Goal: Transaction & Acquisition: Purchase product/service

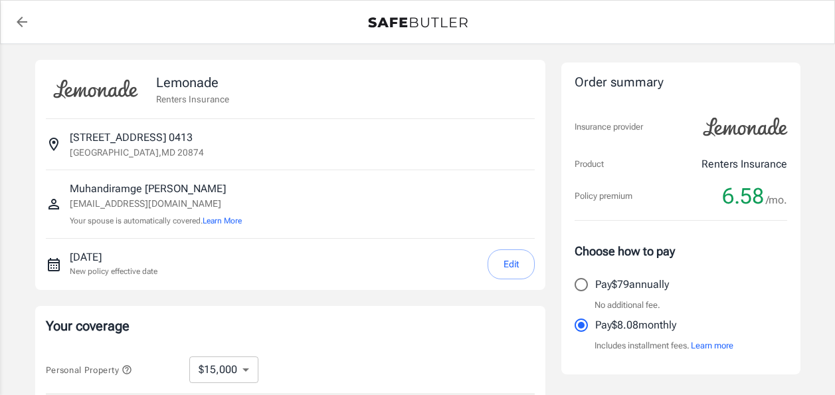
select select "15000"
select select "500"
click at [518, 264] on button "Edit" at bounding box center [511, 264] width 47 height 30
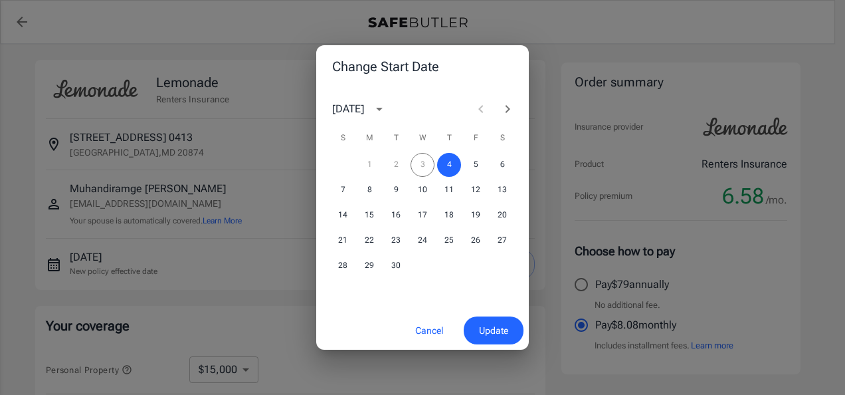
click at [509, 105] on icon "Next month" at bounding box center [508, 109] width 16 height 16
click at [419, 213] on button "15" at bounding box center [423, 215] width 24 height 24
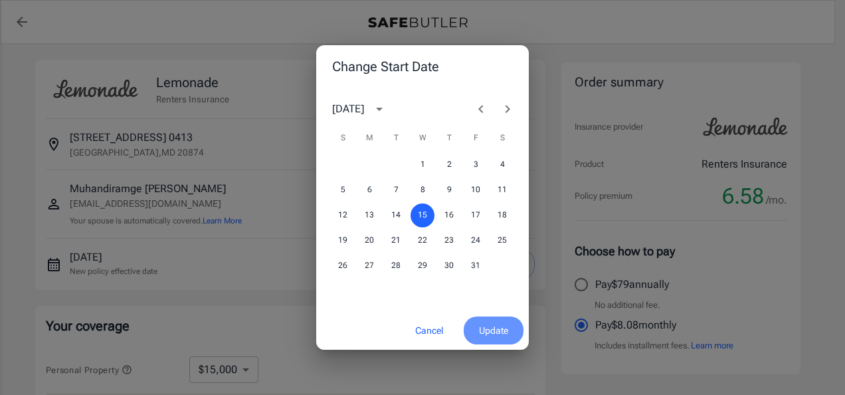
click at [492, 338] on span "Update" at bounding box center [493, 330] width 29 height 17
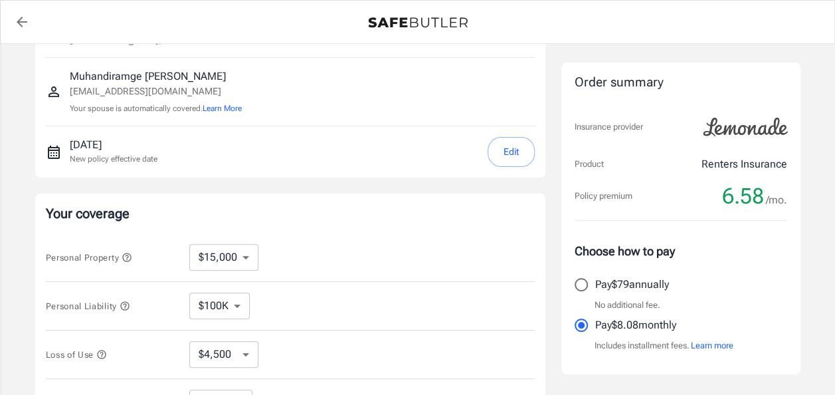
scroll to position [133, 0]
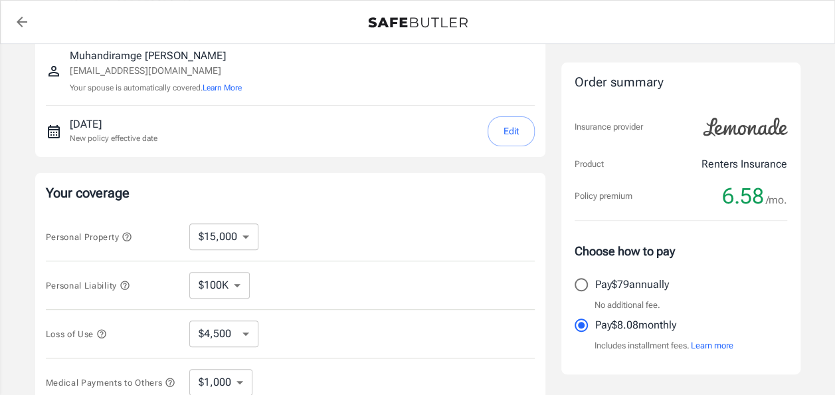
drag, startPoint x: 241, startPoint y: 301, endPoint x: 241, endPoint y: 294, distance: 7.3
click at [241, 295] on div "Personal Liability $100K $200K $300K $400K $500K ​" at bounding box center [290, 285] width 489 height 49
click at [237, 280] on select "$100K $200K $300K $400K $500K" at bounding box center [219, 285] width 60 height 27
click at [249, 226] on select "$10,000 $15,000 $20,000 $25,000 $30,000 $40,000 $50,000 $100K $150K $200K $250K" at bounding box center [223, 236] width 69 height 27
select select "10000"
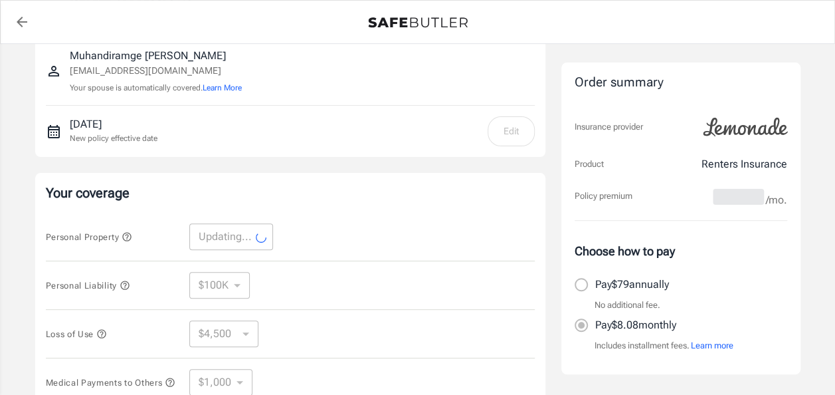
select select "10000"
select select "3000"
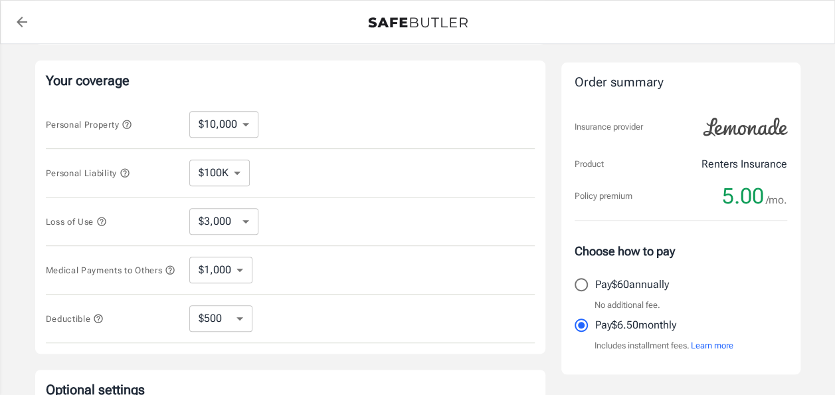
scroll to position [266, 0]
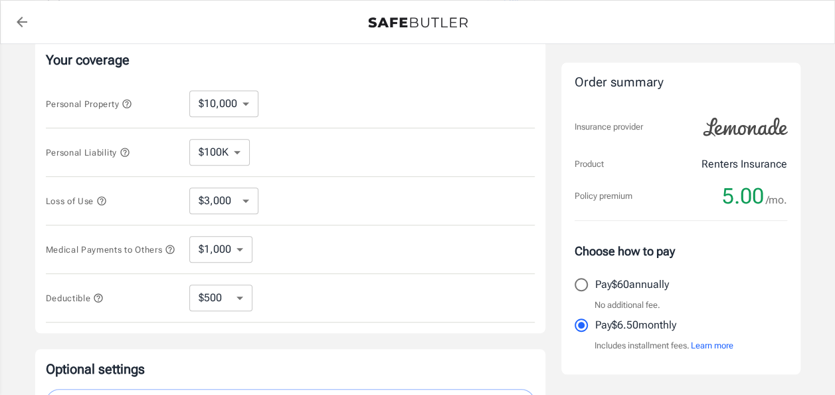
click at [240, 257] on select "$1,000 $2,000 $3,000 $4,000 $5,000" at bounding box center [220, 249] width 63 height 27
click at [235, 298] on select "$250 $500 $1,000 $2,500" at bounding box center [220, 297] width 63 height 27
select select "250"
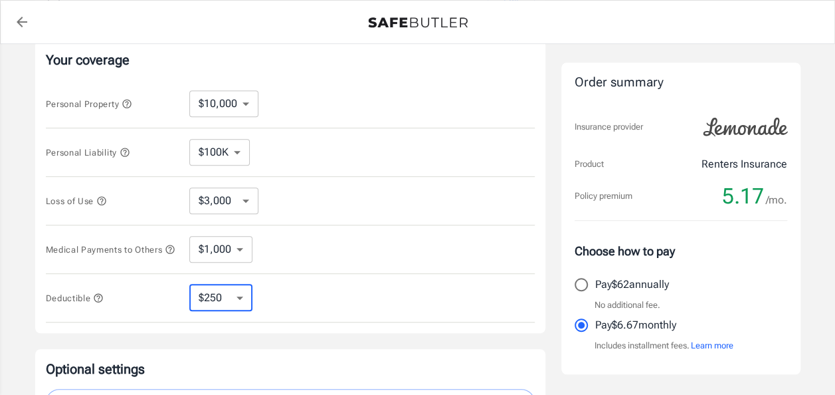
click at [233, 300] on select "$250 $500 $1,000 $2,500" at bounding box center [220, 297] width 63 height 27
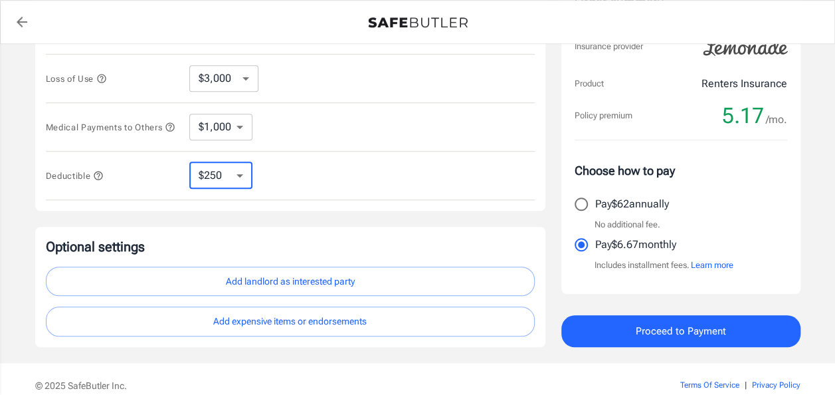
scroll to position [332, 0]
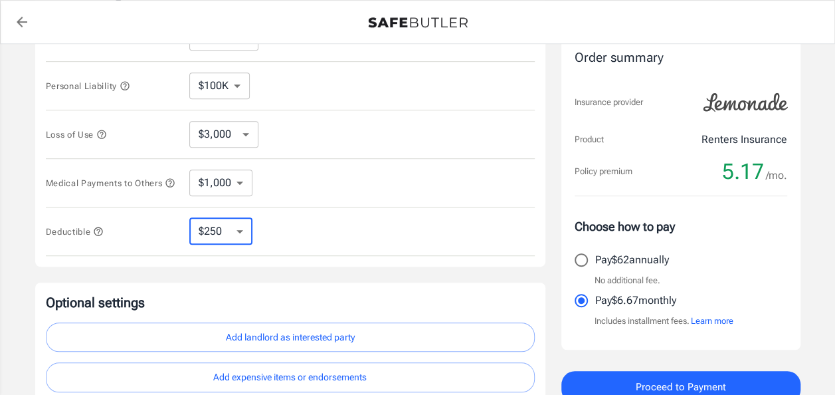
click at [241, 190] on select "$1,000 $2,000 $3,000 $4,000 $5,000" at bounding box center [220, 182] width 63 height 27
click at [277, 150] on div "Loss of Use $3,000 $6,000 $12,000 $21,000 $36,000 $60,000 $96,000 $153K $198K ​" at bounding box center [290, 134] width 489 height 49
click at [226, 185] on select "$1,000 $2,000 $3,000 $4,000 $5,000" at bounding box center [220, 182] width 63 height 27
click at [247, 129] on select "$3,000 $6,000 $12,000 $21,000 $36,000 $60,000 $96,000 $153K $198K" at bounding box center [223, 134] width 69 height 27
click at [326, 134] on div "Loss of Use $3,000 $6,000 $12,000 $21,000 $36,000 $60,000 $96,000 $153K $198K ​" at bounding box center [290, 134] width 489 height 49
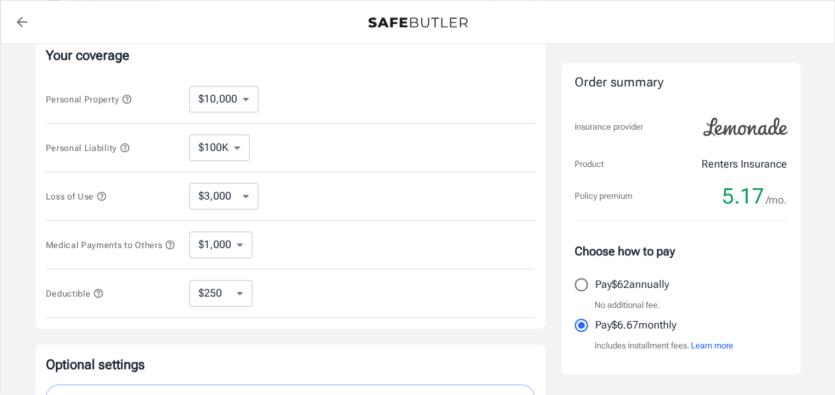
scroll to position [199, 0]
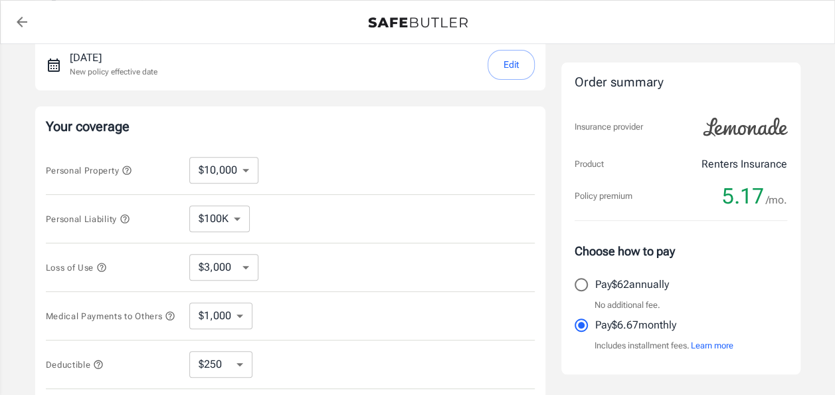
click at [245, 213] on select "$100K $200K $300K $400K $500K" at bounding box center [219, 218] width 60 height 27
click at [464, 253] on div "Loss of Use $3,000 $6,000 $12,000 $21,000 $36,000 $60,000 $96,000 $153K $198K ​" at bounding box center [290, 267] width 489 height 49
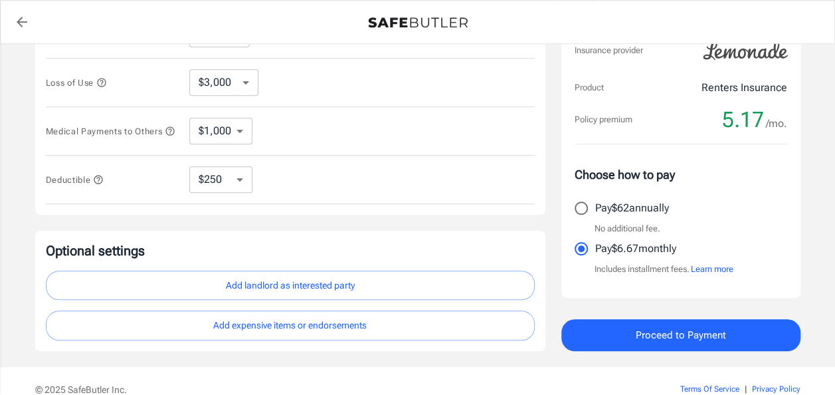
scroll to position [451, 0]
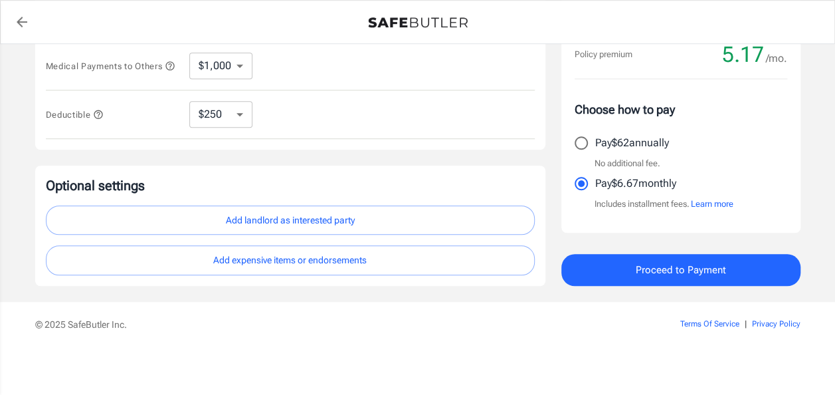
click at [627, 270] on button "Proceed to Payment" at bounding box center [681, 270] width 239 height 32
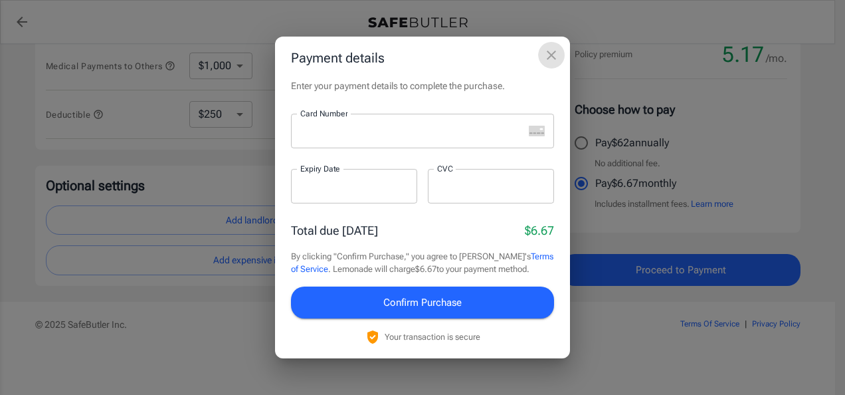
click at [548, 56] on icon "close" at bounding box center [552, 55] width 16 height 16
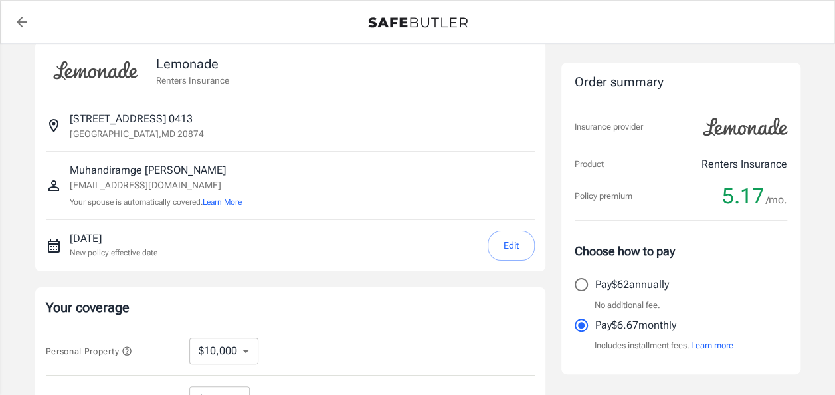
scroll to position [0, 0]
